Goal: Information Seeking & Learning: Learn about a topic

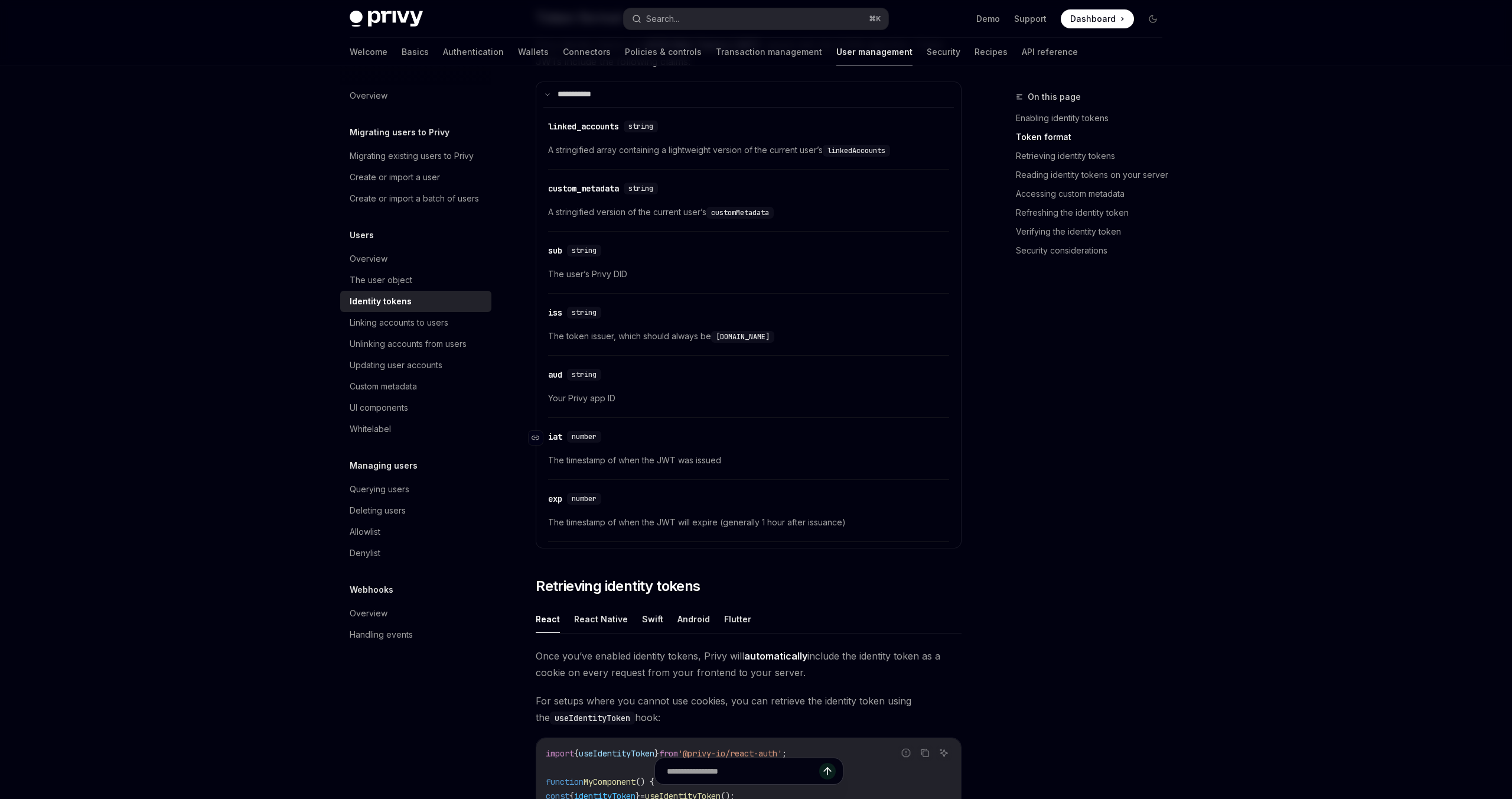
scroll to position [540, 0]
drag, startPoint x: 866, startPoint y: 518, endPoint x: 797, endPoint y: 472, distance: 82.9
click at [797, 472] on div "​ linked_accounts string A stringified array containing a lightweight version o…" at bounding box center [748, 321] width 410 height 435
click at [810, 479] on div "​ linked_accounts string A stringified array containing a lightweight version o…" at bounding box center [748, 321] width 410 height 435
drag, startPoint x: 810, startPoint y: 479, endPoint x: 883, endPoint y: 511, distance: 79.7
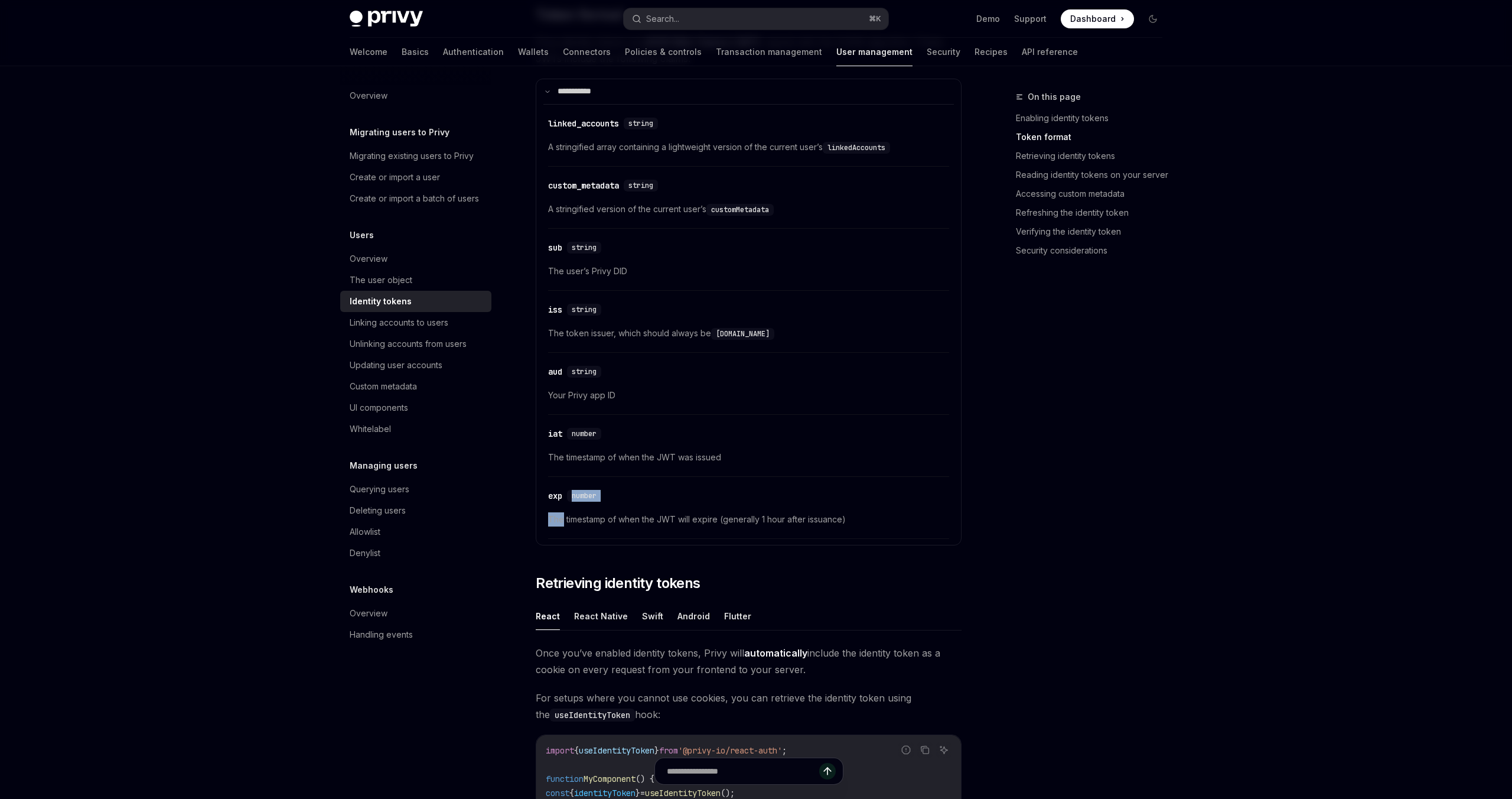
click at [883, 511] on div "​ linked_accounts string A stringified array containing a lightweight version o…" at bounding box center [748, 321] width 410 height 435
click at [883, 511] on div "​ exp number The timestamp of when the JWT will expire (generally 1 hour after …" at bounding box center [748, 510] width 401 height 56
drag, startPoint x: 883, startPoint y: 514, endPoint x: 855, endPoint y: 512, distance: 28.1
click at [855, 512] on span "The timestamp of when the JWT will expire (generally 1 hour after issuance)" at bounding box center [748, 520] width 401 height 14
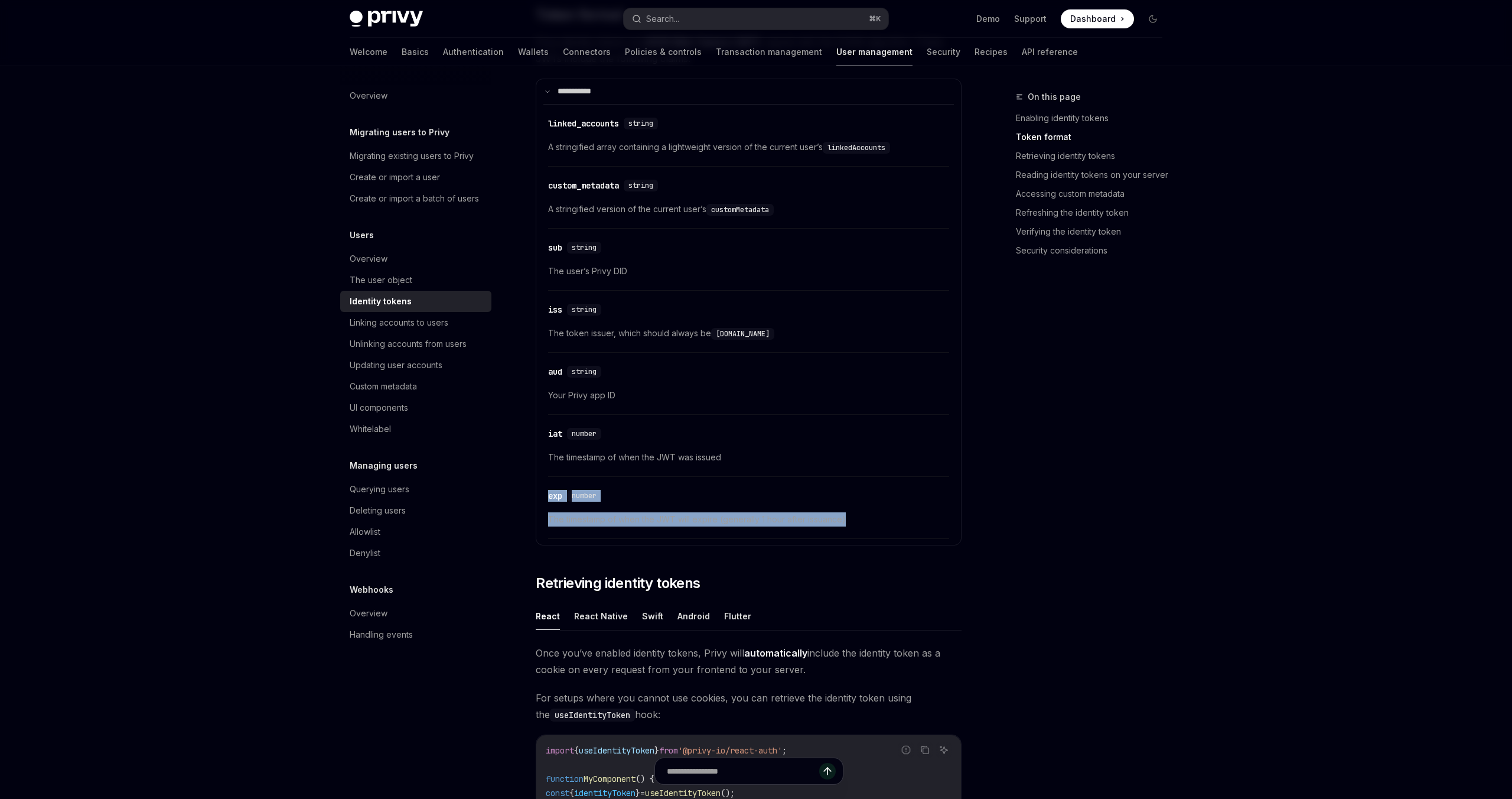
drag, startPoint x: 855, startPoint y: 531, endPoint x: 817, endPoint y: 456, distance: 84.1
click at [817, 456] on div "​ linked_accounts string A stringified array containing a lightweight version o…" at bounding box center [748, 321] width 410 height 435
